Goal: Task Accomplishment & Management: Complete application form

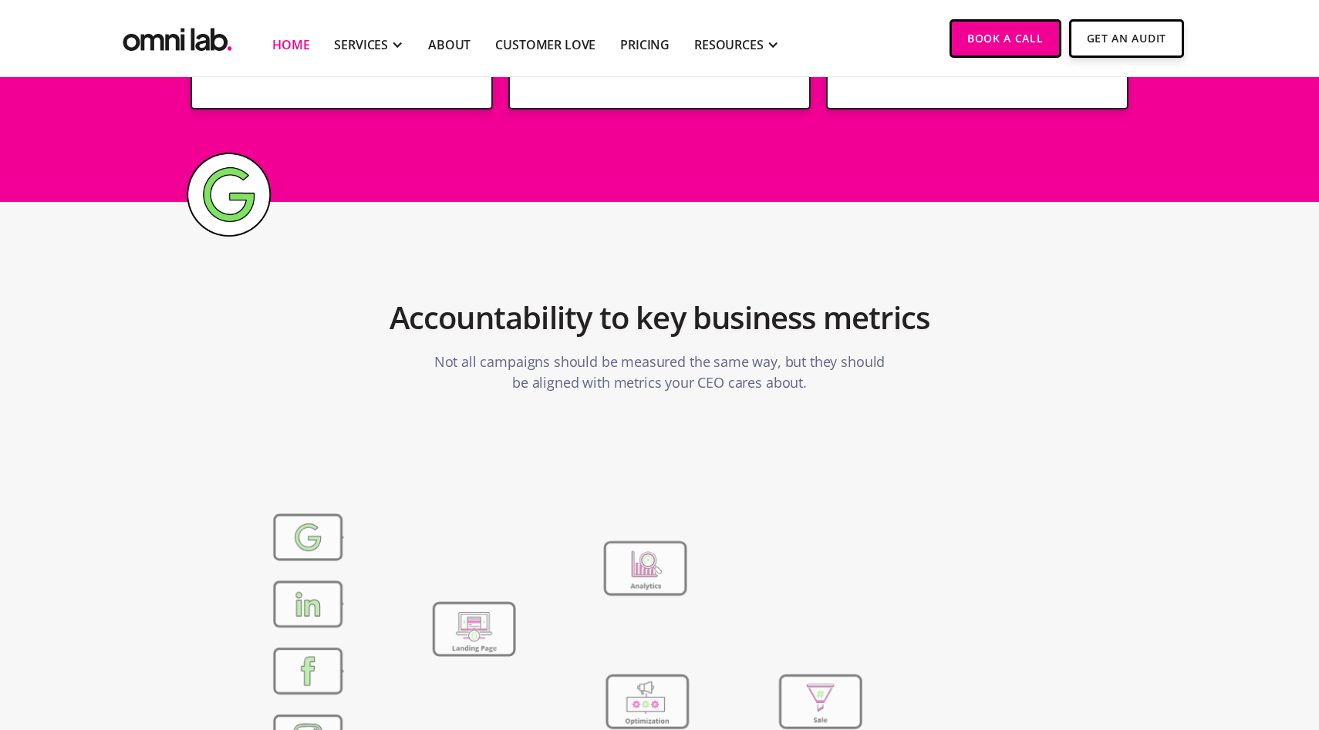
scroll to position [5488, 0]
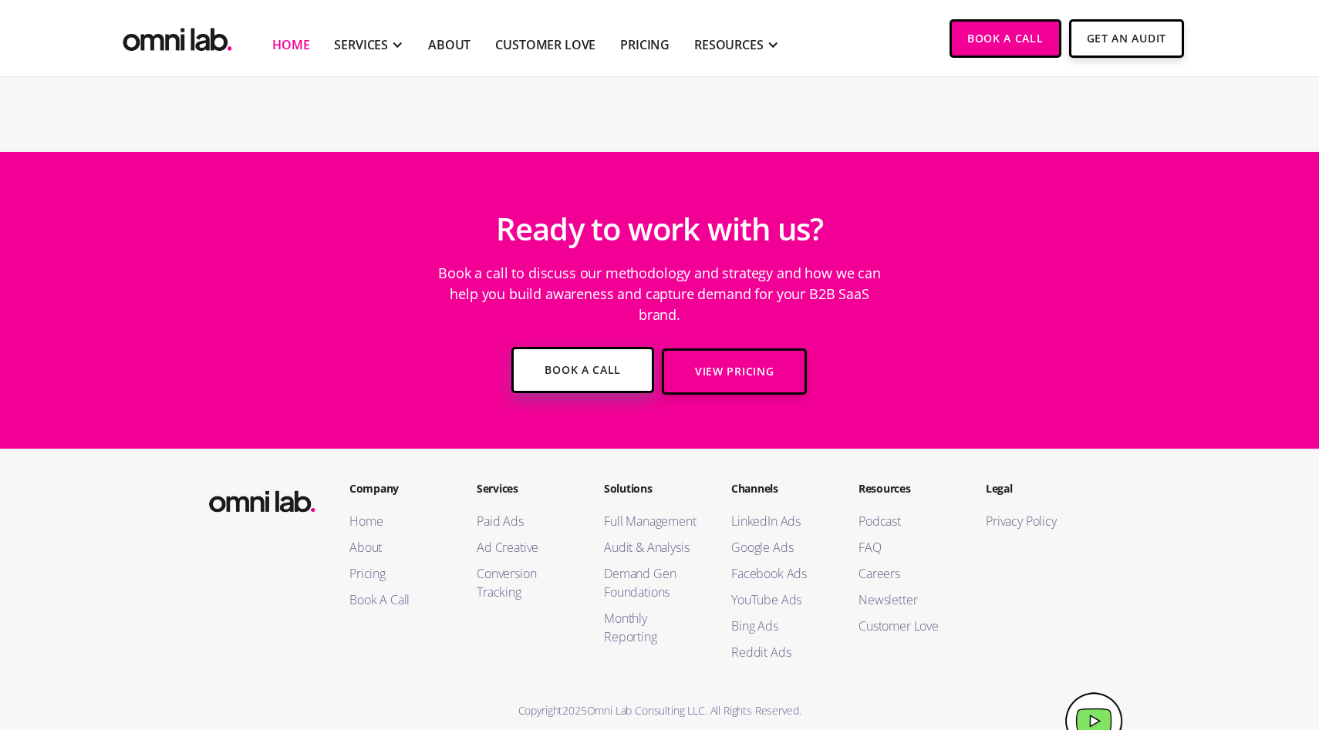
click at [588, 352] on link "Book a Call" at bounding box center [582, 370] width 143 height 46
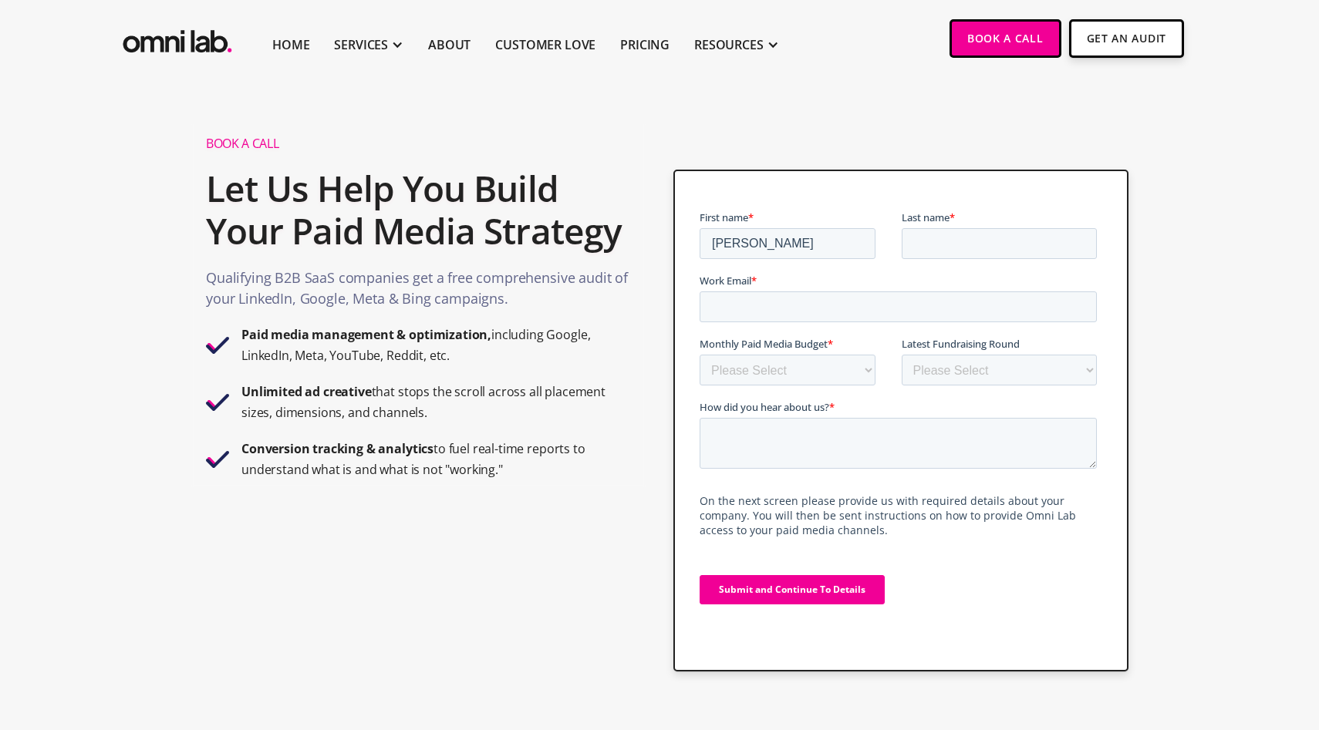
type input "[PERSON_NAME]"
click at [784, 298] on input "Work Email *" at bounding box center [897, 306] width 397 height 31
type input "[PERSON_NAME][EMAIL_ADDRESS][DOMAIN_NAME]"
click at [745, 368] on select "Please Select $0 - $5,0000 $5,000 - $10,000 $10,000 - $25,000 $25,000 - $50,000…" at bounding box center [787, 370] width 176 height 31
select select "100000+"
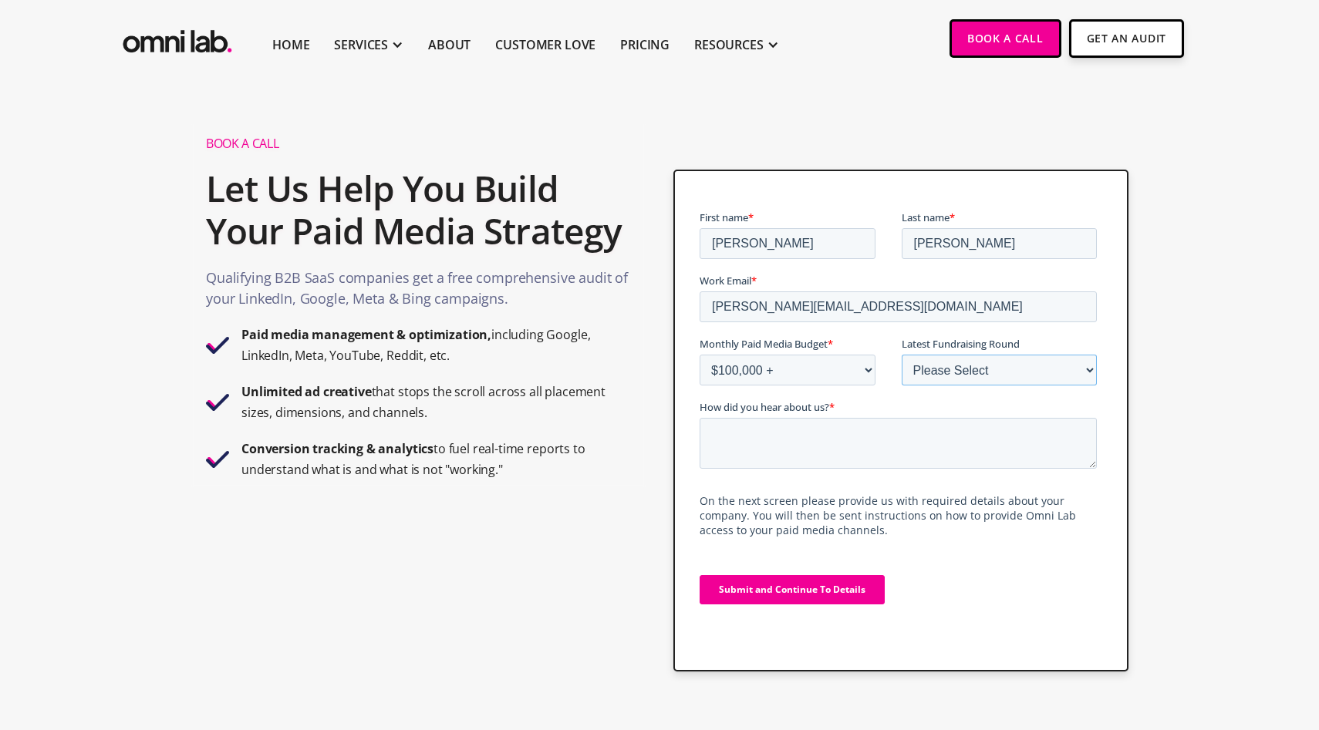
click at [994, 368] on select "Please Select Bootstrapped Seed Series A Series B Series C Series D +" at bounding box center [999, 370] width 196 height 31
click at [807, 453] on textarea "How did you hear about us? *" at bounding box center [897, 443] width 397 height 51
paste textarea "Hey There! It's [PERSON_NAME] from Vendry :) My team is working with a global c…"
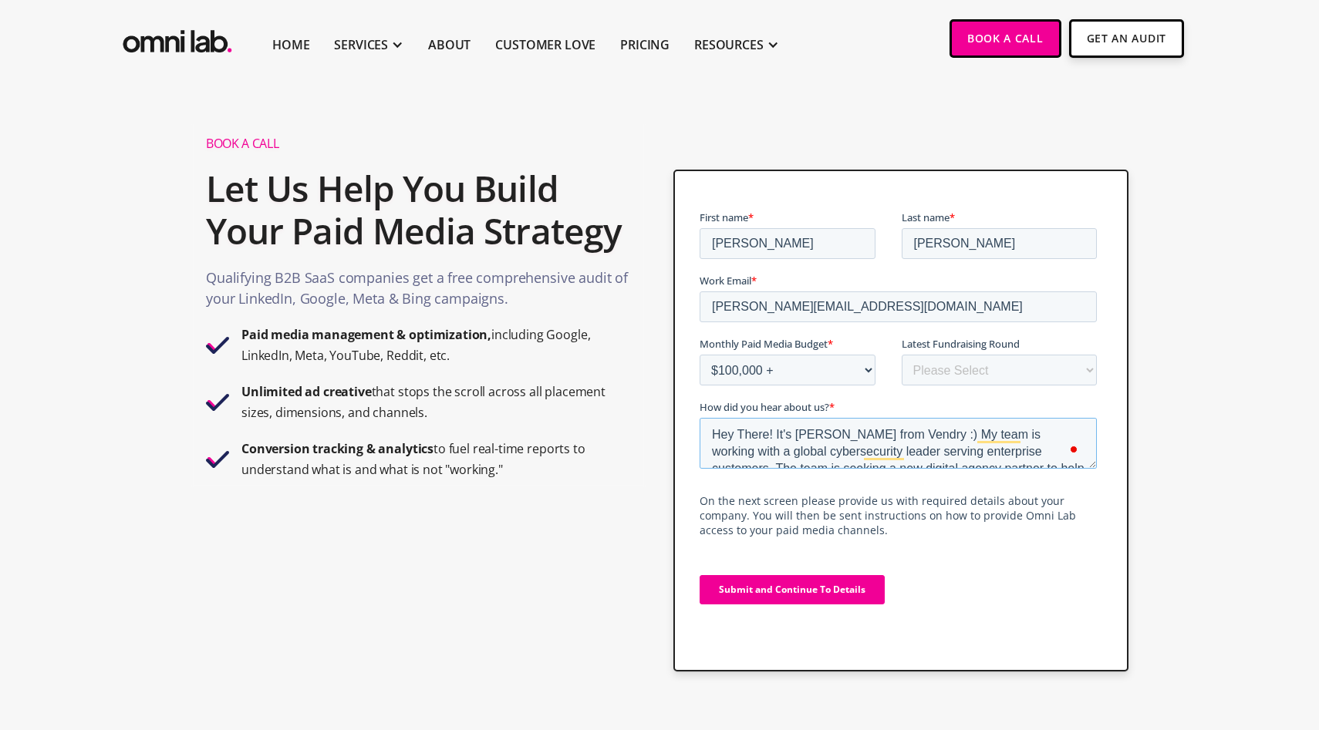
type textarea "Hey There! It's [PERSON_NAME] from Vendry :) My team is working with a global c…"
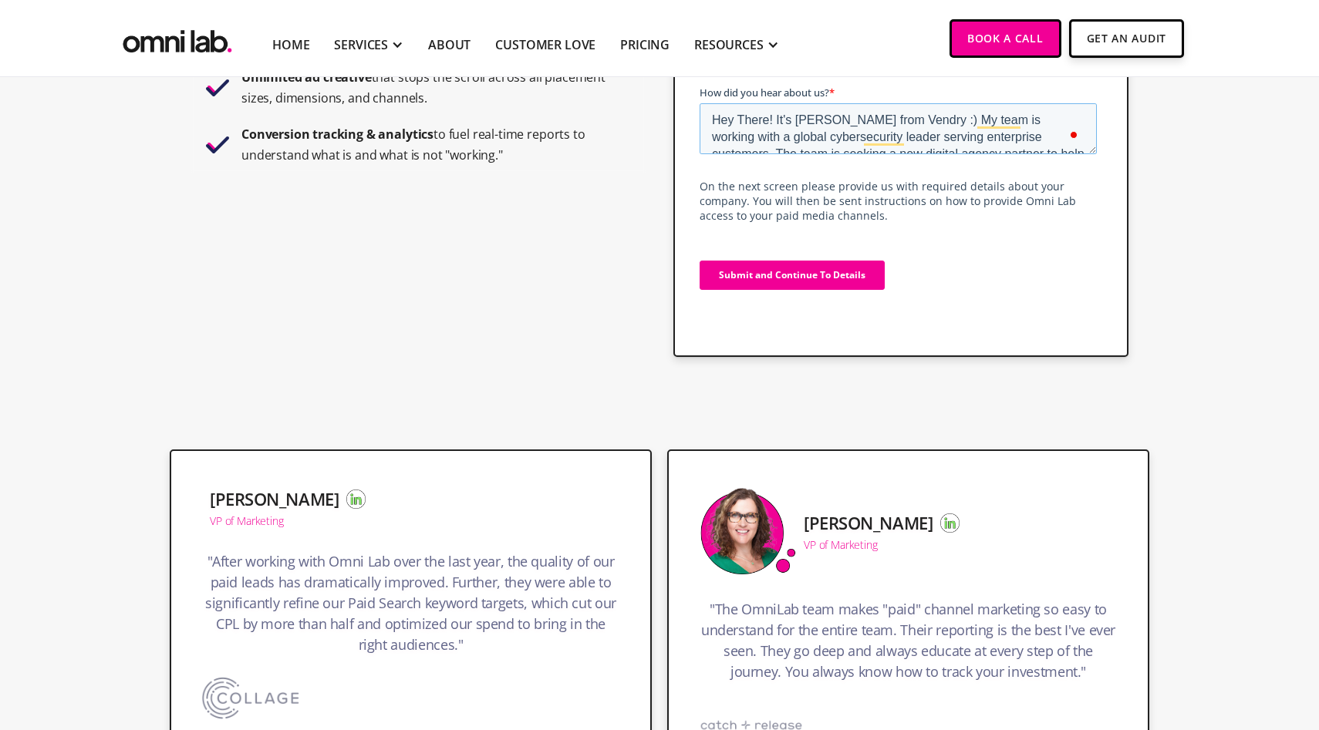
scroll to position [314, 0]
click at [768, 275] on input "Submit and Continue To Details" at bounding box center [791, 275] width 185 height 29
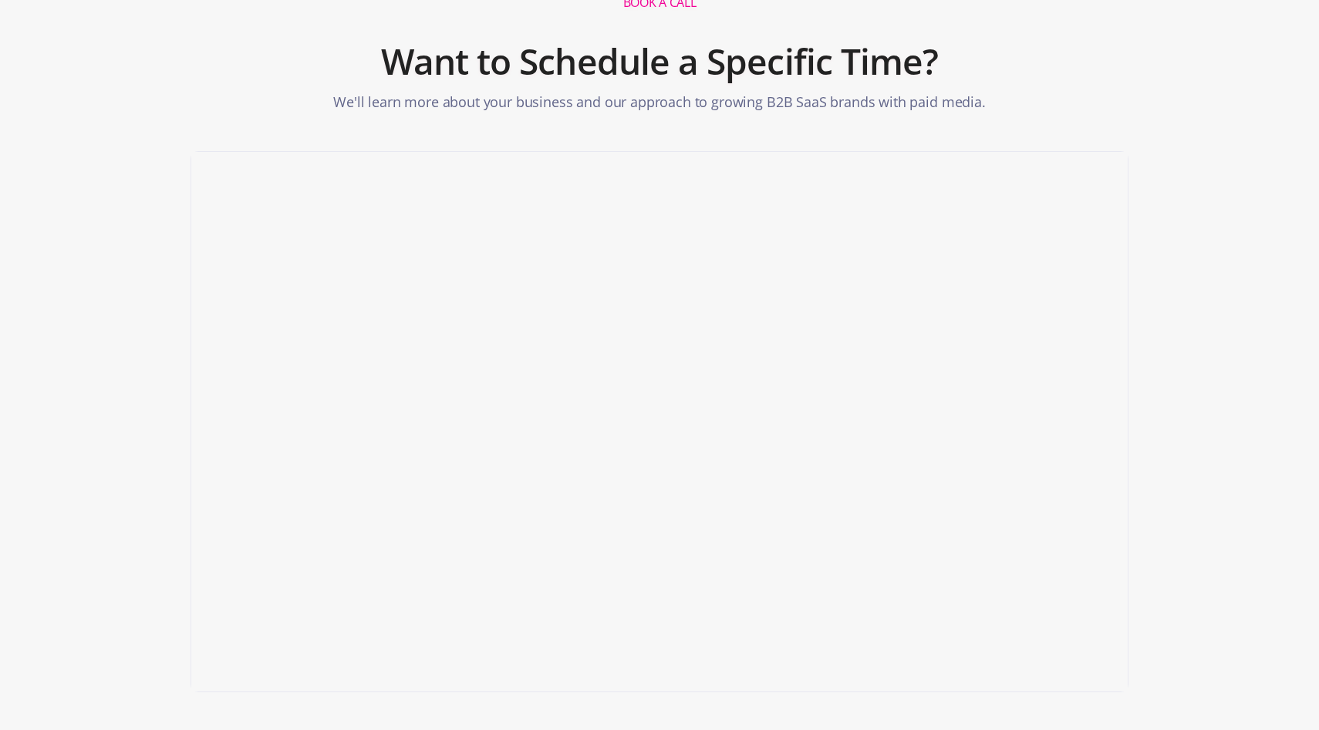
scroll to position [140, 0]
